Goal: Communication & Community: Answer question/provide support

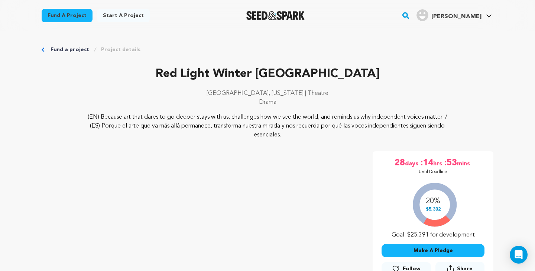
scroll to position [753, 0]
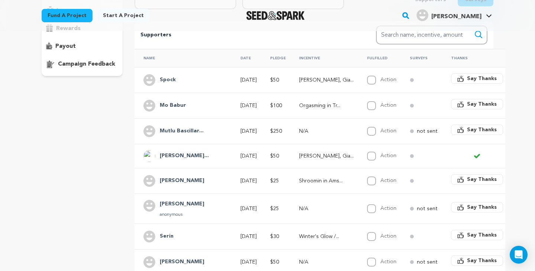
scroll to position [133, 0]
click at [451, 131] on button "Say Thanks" at bounding box center [477, 129] width 52 height 10
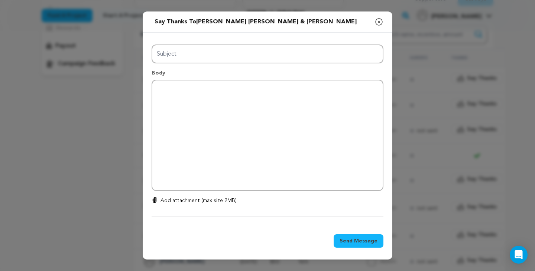
type input "Thanks for your support!"
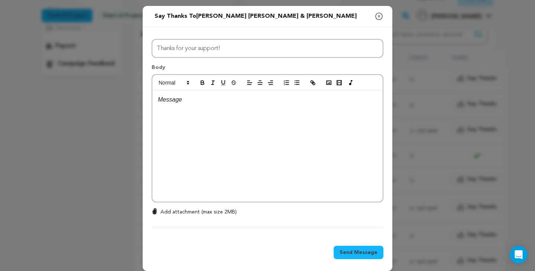
click at [379, 20] on icon "button" at bounding box center [378, 16] width 9 height 9
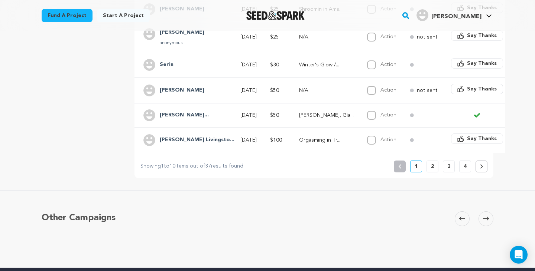
scroll to position [270, 0]
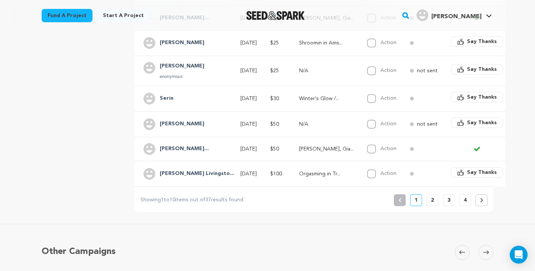
click at [436, 202] on button "2" at bounding box center [432, 201] width 12 height 12
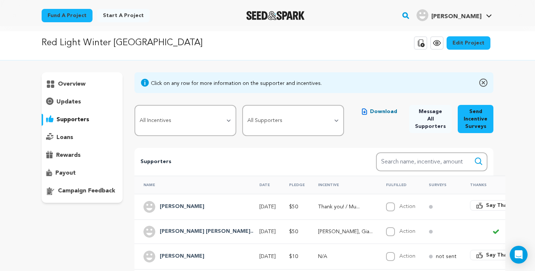
scroll to position [0, 0]
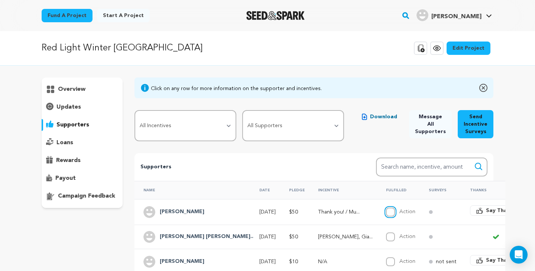
click at [386, 214] on input "Action" at bounding box center [390, 212] width 9 height 9
checkbox input "true"
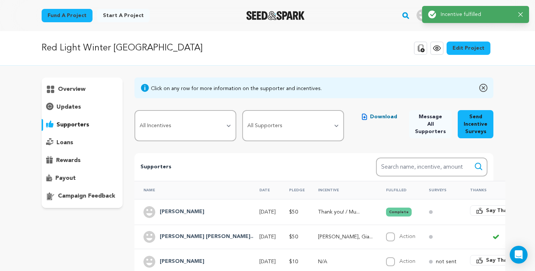
click at [386, 214] on button "Complete" at bounding box center [399, 212] width 26 height 9
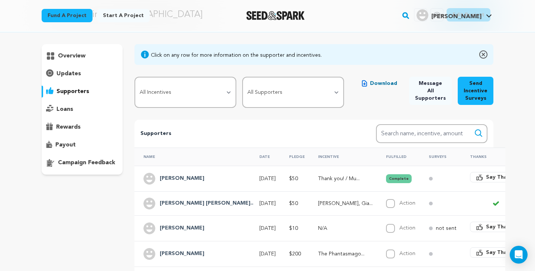
scroll to position [67, 0]
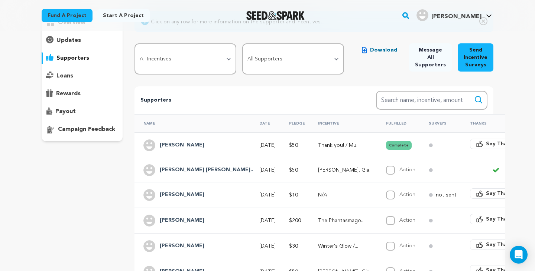
click at [386, 147] on button "Complete" at bounding box center [399, 145] width 26 height 9
click at [428, 146] on circle at bounding box center [430, 146] width 4 height 4
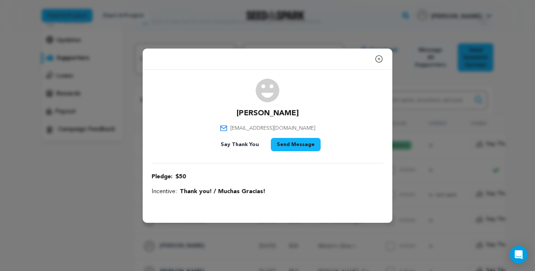
click at [377, 58] on icon "button" at bounding box center [378, 59] width 9 height 9
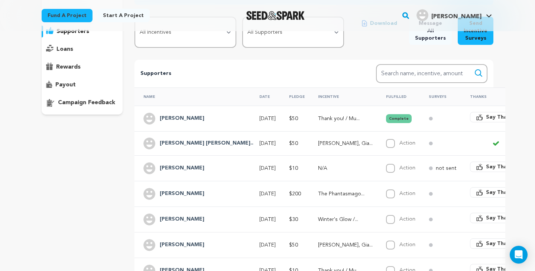
scroll to position [123, 0]
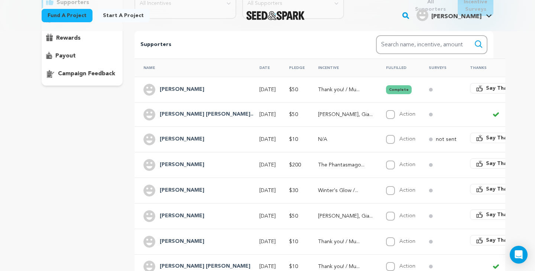
click at [386, 90] on button "Complete" at bounding box center [399, 89] width 26 height 9
click at [322, 109] on td "Robitussin, Gia..." at bounding box center [343, 114] width 68 height 24
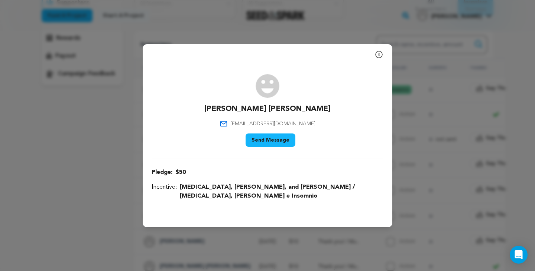
click at [380, 57] on icon "button" at bounding box center [378, 54] width 9 height 9
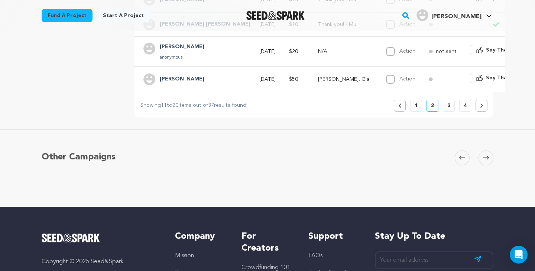
scroll to position [347, 0]
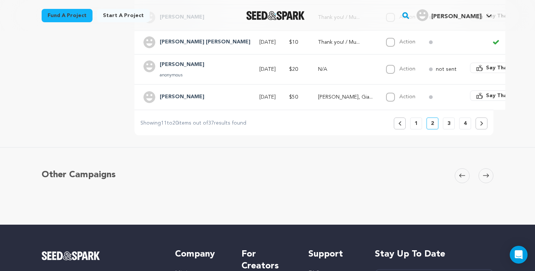
click at [415, 127] on button "1" at bounding box center [416, 124] width 12 height 12
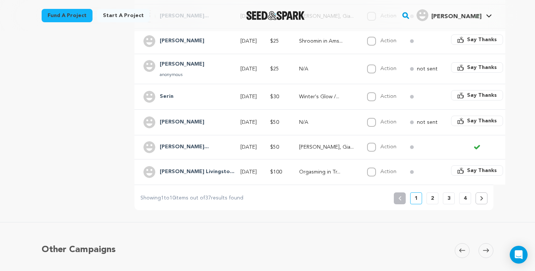
scroll to position [284, 0]
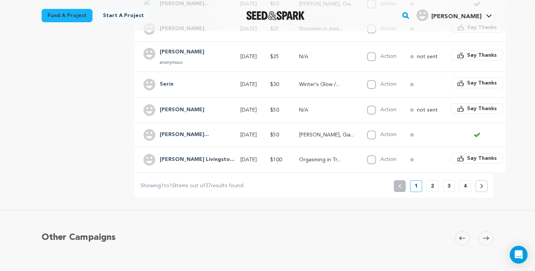
click at [466, 187] on button "4" at bounding box center [465, 186] width 12 height 12
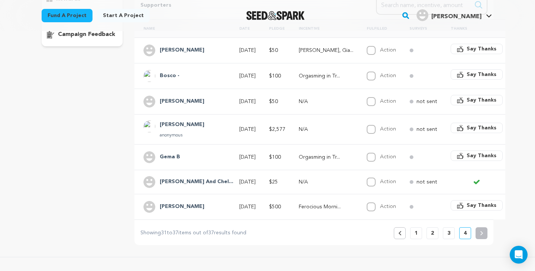
scroll to position [161, 0]
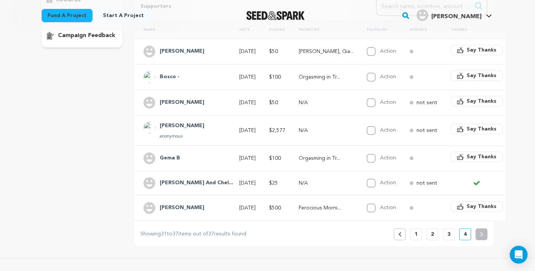
click at [451, 232] on button "3" at bounding box center [449, 235] width 12 height 12
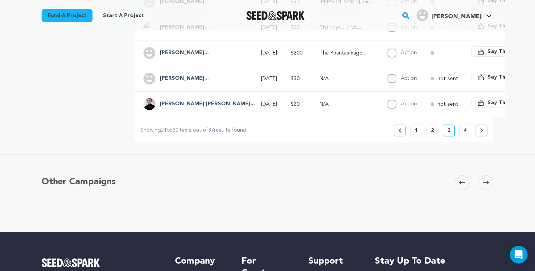
scroll to position [342, 0]
click at [429, 129] on button "2" at bounding box center [432, 130] width 12 height 12
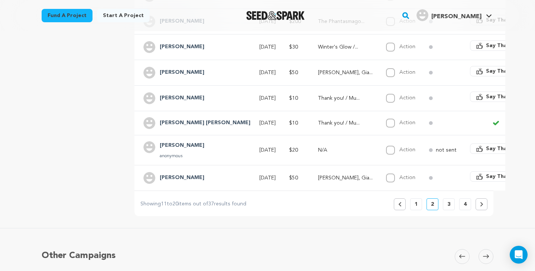
scroll to position [301, 0]
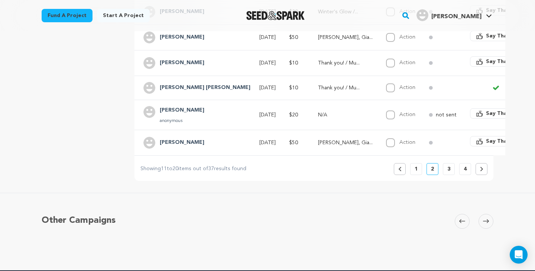
click at [415, 171] on p "1" at bounding box center [415, 169] width 3 height 7
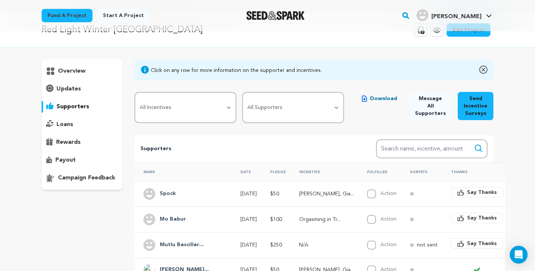
scroll to position [17, 0]
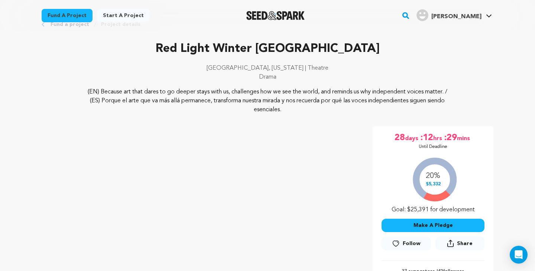
scroll to position [26, 0]
